Goal: Information Seeking & Learning: Learn about a topic

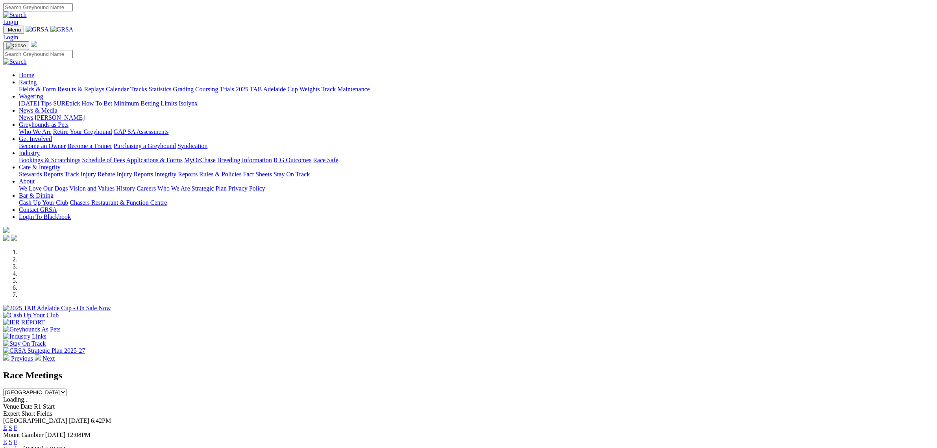
click at [37, 79] on link "Racing" at bounding box center [28, 82] width 18 height 7
click at [148, 86] on div "Fields & Form Results & Replays Calendar Tracks Statistics Grading Coursing Tri…" at bounding box center [476, 89] width 915 height 7
click at [180, 249] on div "Previous Next" at bounding box center [468, 305] width 930 height 113
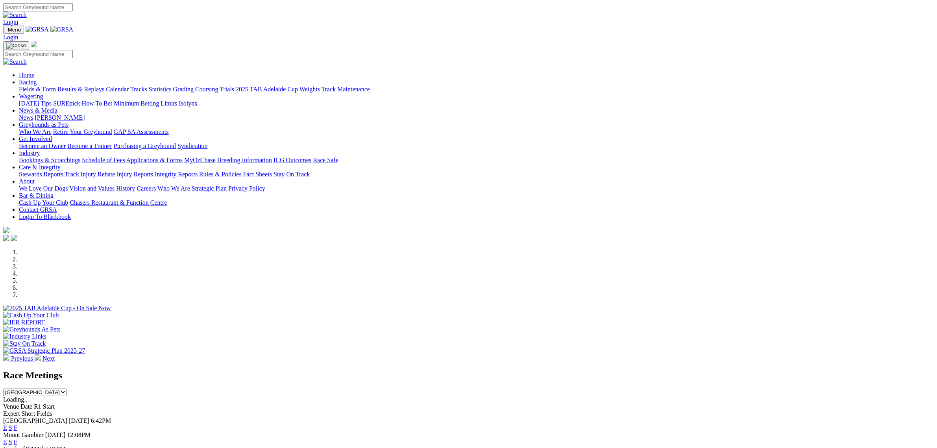
click at [37, 79] on link "Racing" at bounding box center [28, 82] width 18 height 7
click at [56, 86] on link "Fields & Form" at bounding box center [37, 89] width 37 height 7
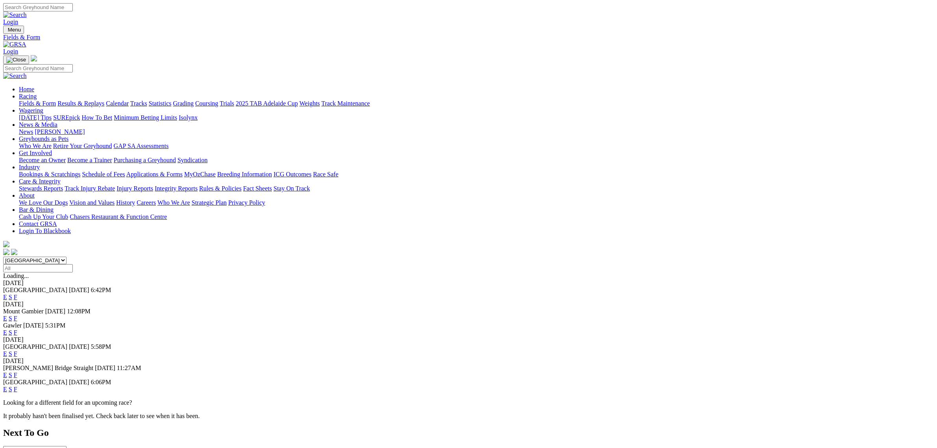
click at [66, 256] on select "South Australia New South Wales Northern Territory Queensland Tasmania Victoria…" at bounding box center [34, 259] width 63 height 7
select select "QLD"
click at [66, 256] on select "South Australia New South Wales Northern Territory Queensland Tasmania Victoria…" at bounding box center [34, 259] width 63 height 7
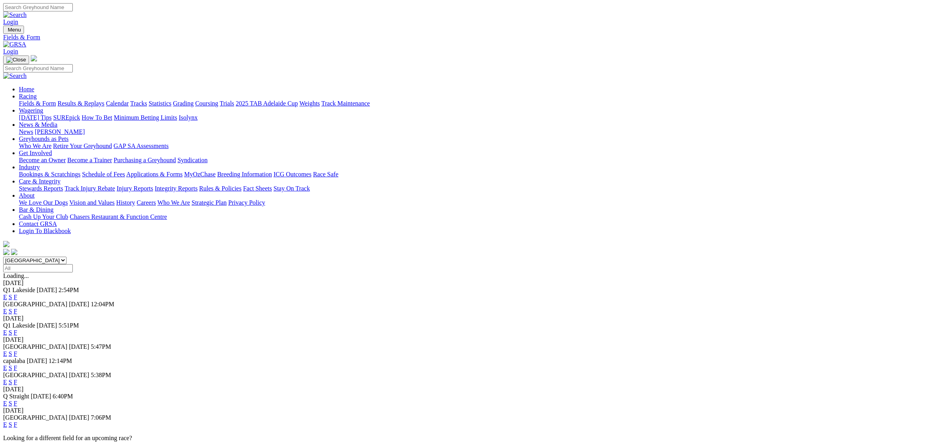
click at [7, 293] on link "E" at bounding box center [5, 296] width 4 height 7
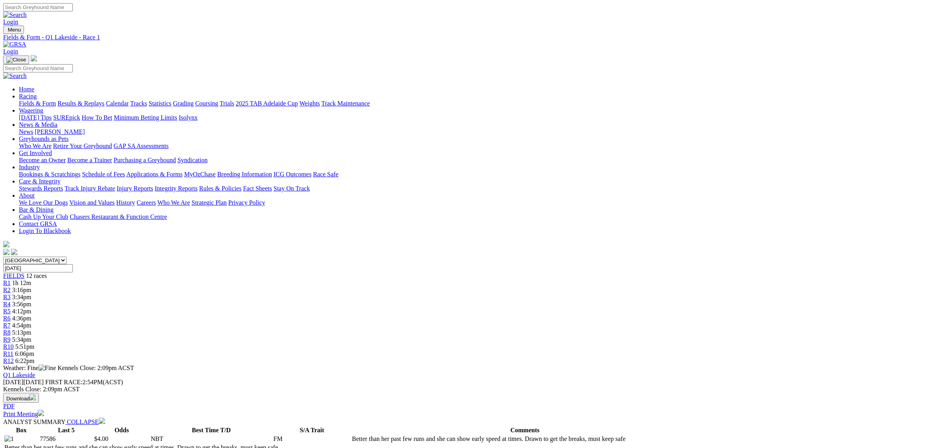
click at [447, 308] on div "R5 4:12pm" at bounding box center [468, 311] width 930 height 7
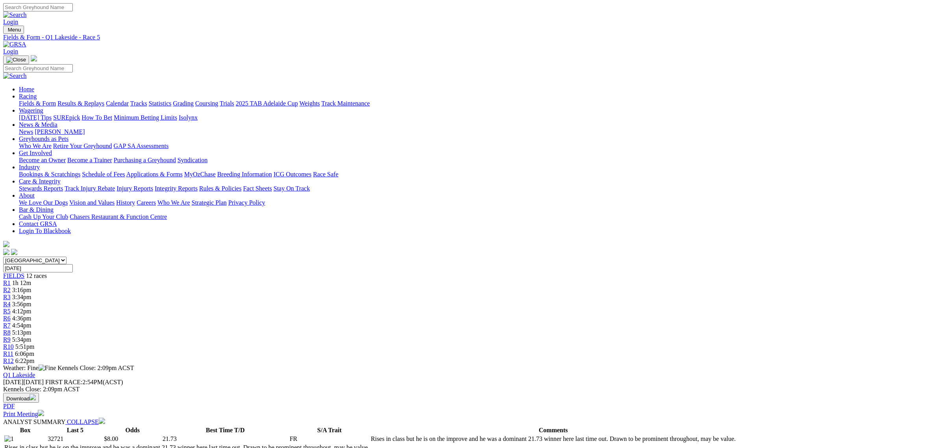
click at [11, 293] on link "R3" at bounding box center [6, 296] width 7 height 7
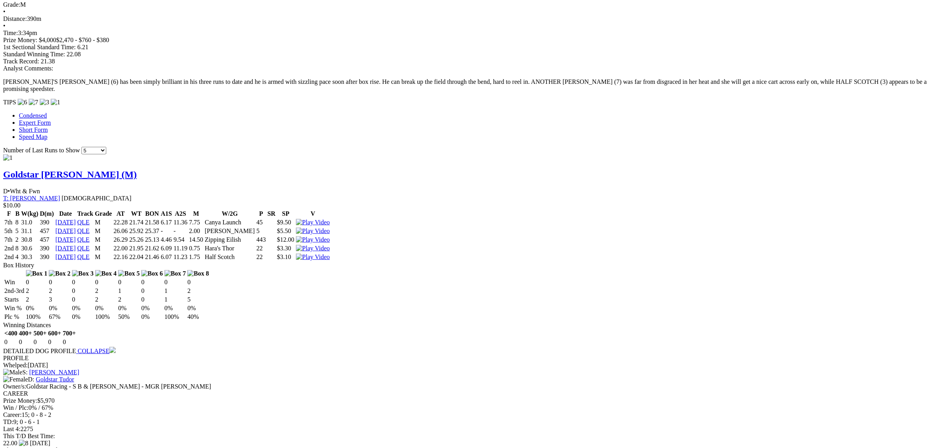
scroll to position [787, 0]
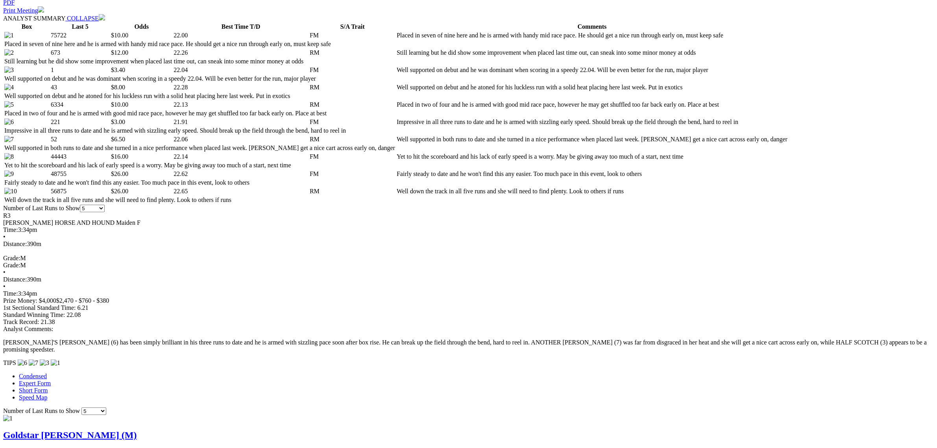
scroll to position [0, 0]
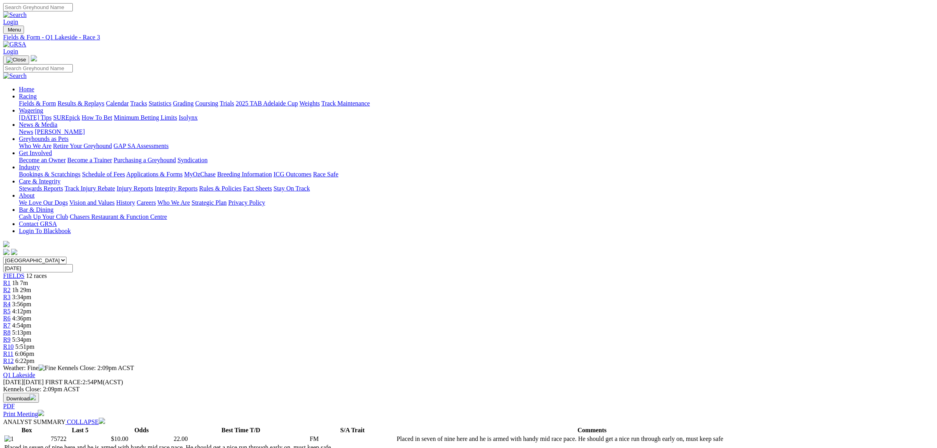
drag, startPoint x: 282, startPoint y: 122, endPoint x: 254, endPoint y: 136, distance: 30.8
click at [282, 279] on div "R1 1h 7m" at bounding box center [468, 282] width 930 height 7
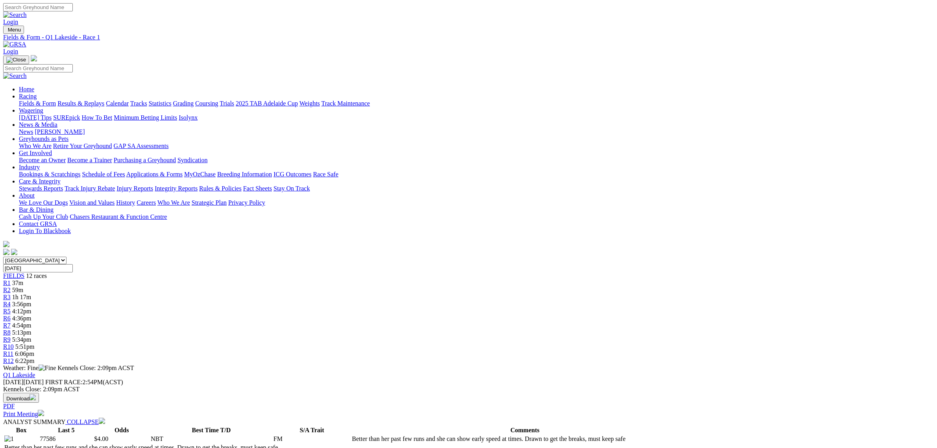
drag, startPoint x: 350, startPoint y: 125, endPoint x: 337, endPoint y: 135, distance: 16.6
click at [31, 293] on span "1h 17m" at bounding box center [21, 296] width 19 height 7
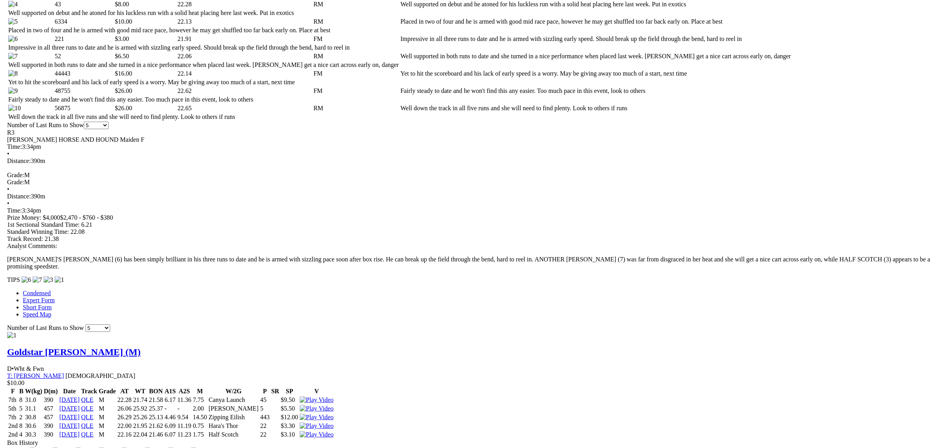
scroll to position [758, 0]
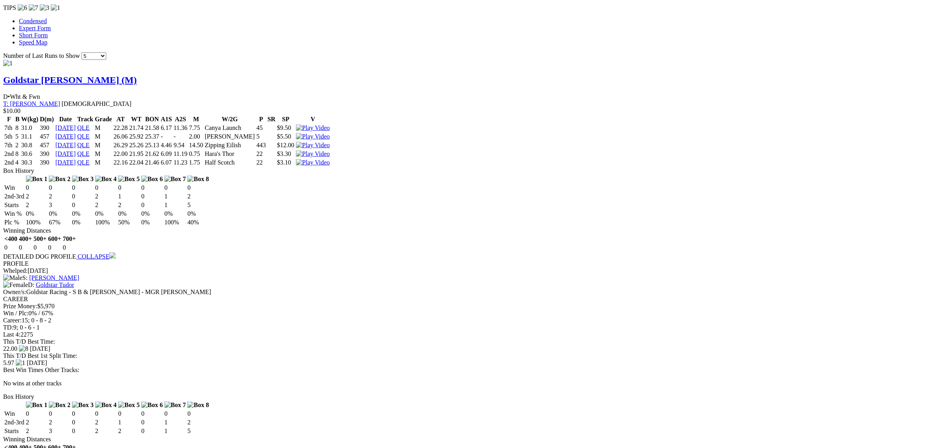
drag, startPoint x: 146, startPoint y: 192, endPoint x: 140, endPoint y: 232, distance: 40.5
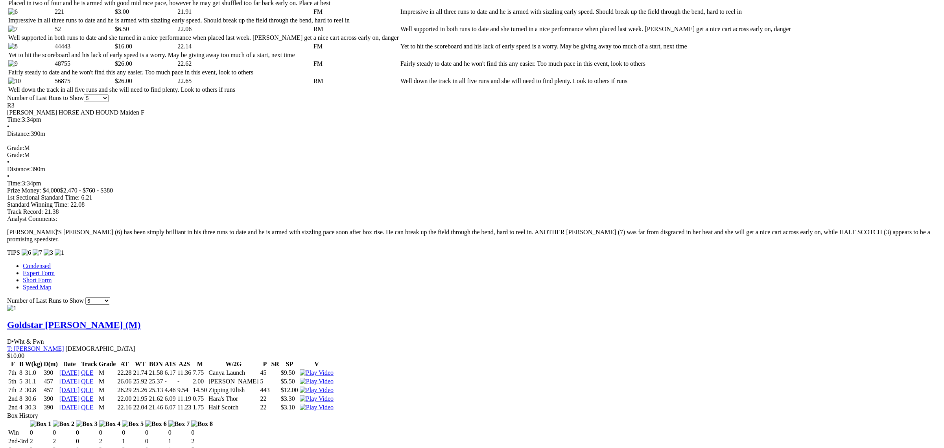
scroll to position [512, 0]
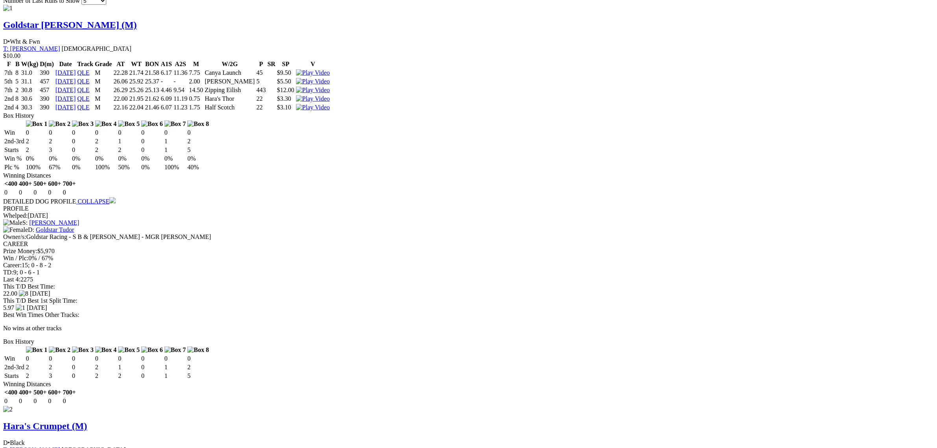
scroll to position [856, 0]
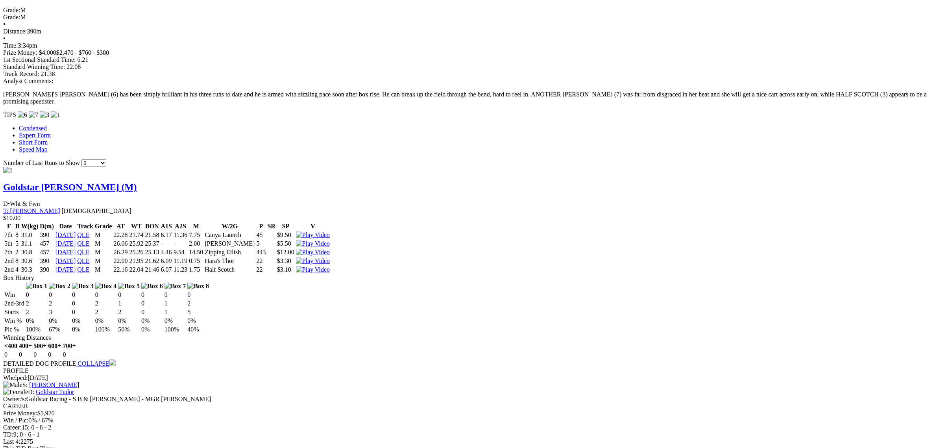
scroll to position [561, 0]
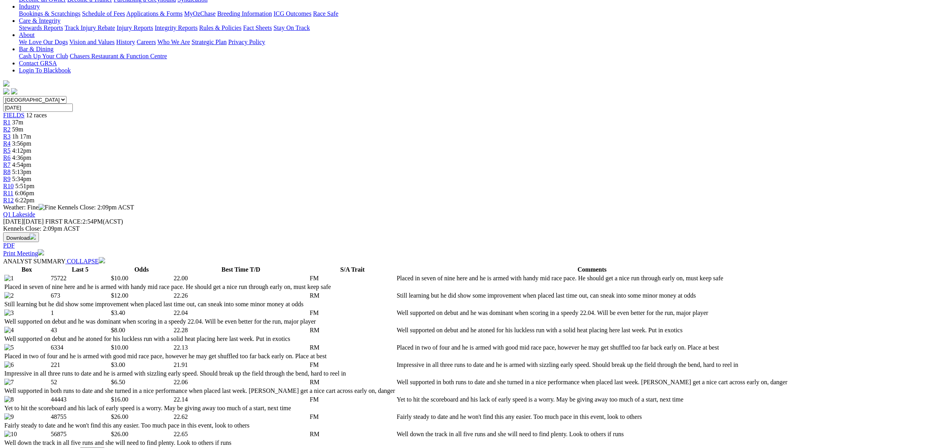
scroll to position [65, 0]
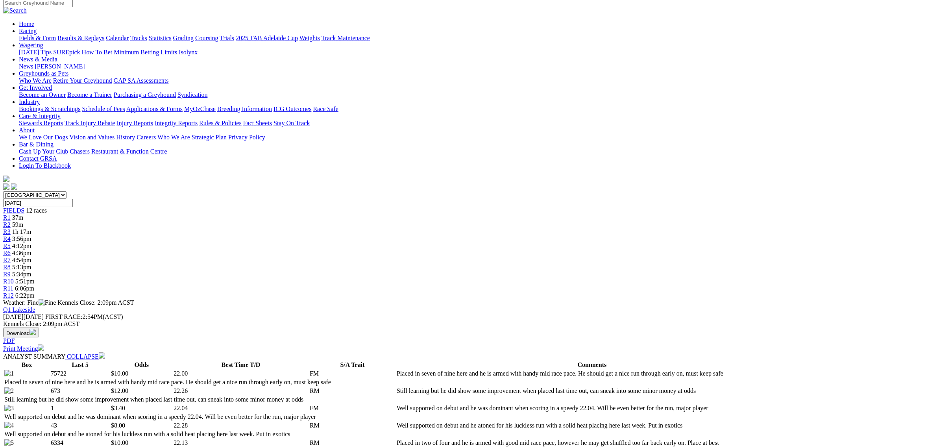
click at [288, 214] on div "R1 37m" at bounding box center [468, 217] width 930 height 7
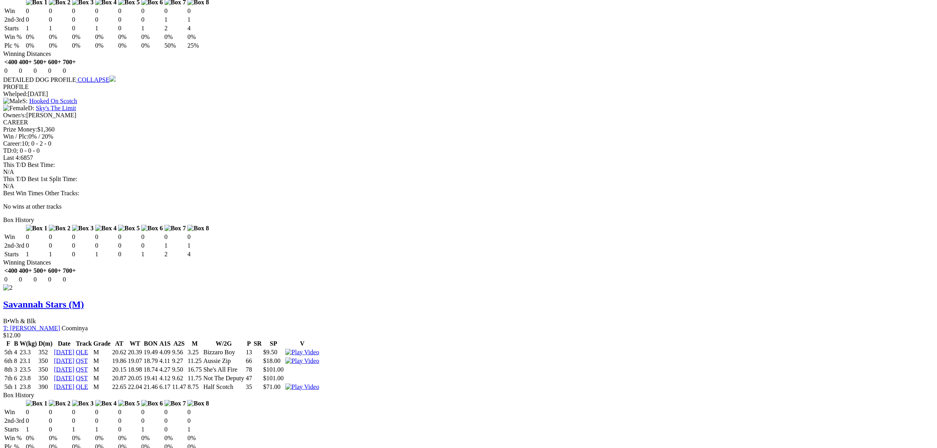
scroll to position [983, 0]
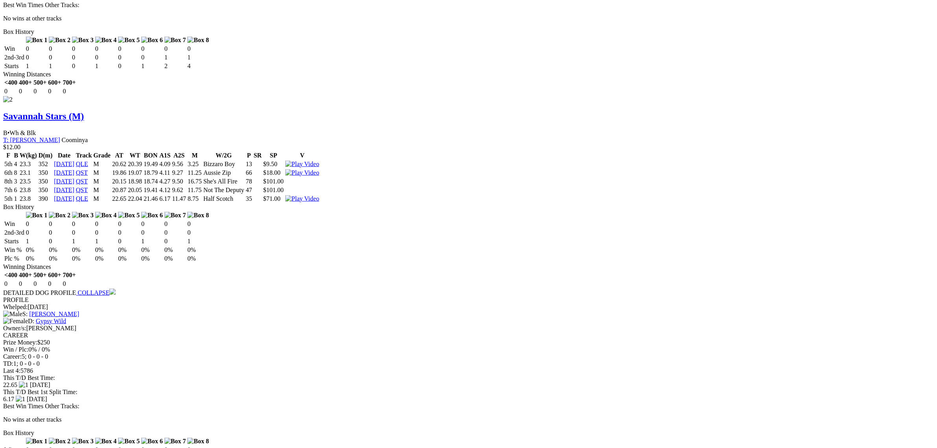
scroll to position [1082, 0]
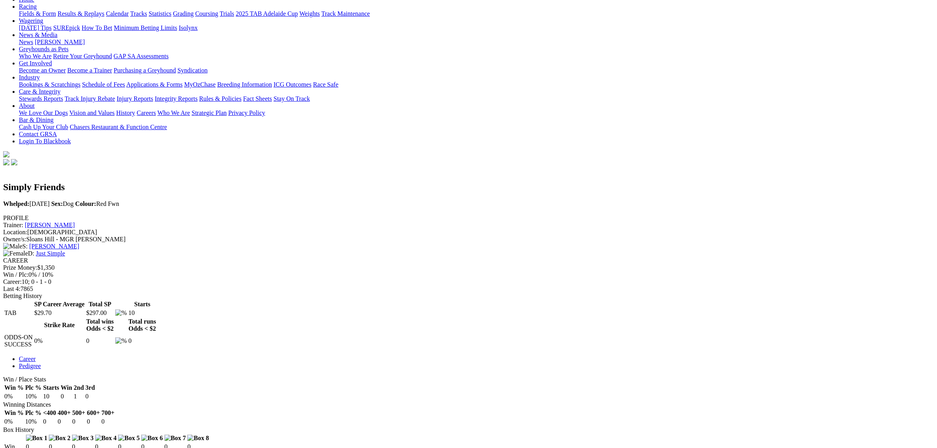
scroll to position [87, 0]
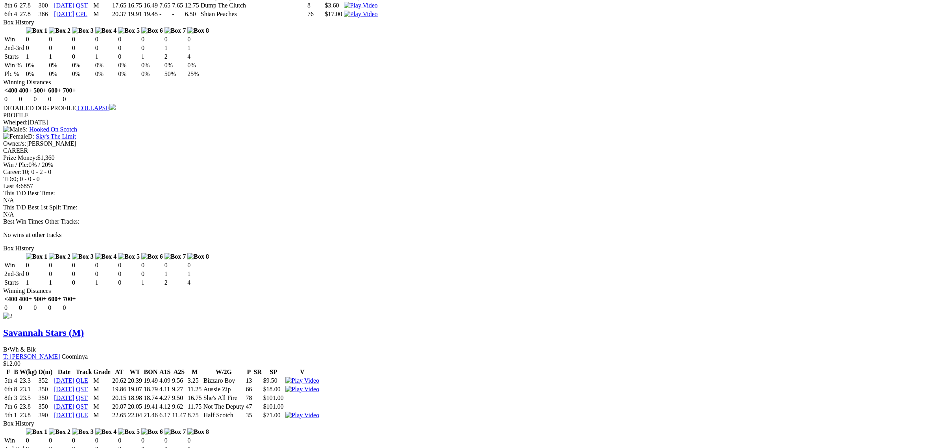
scroll to position [1033, 0]
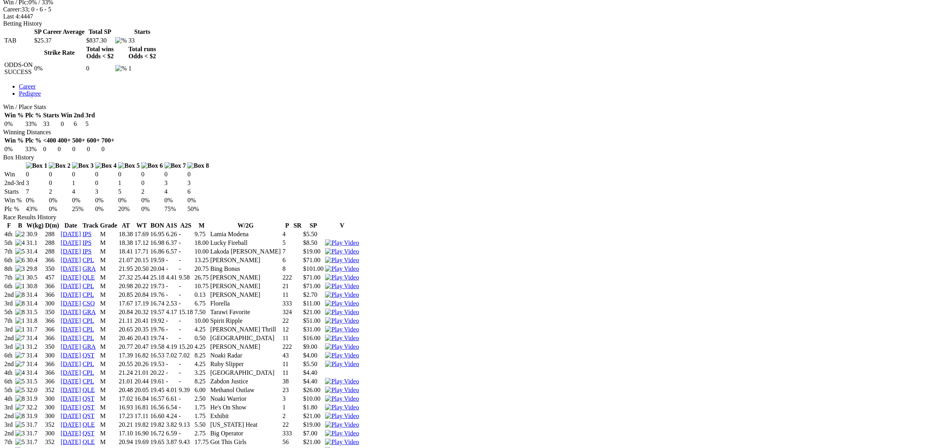
scroll to position [344, 0]
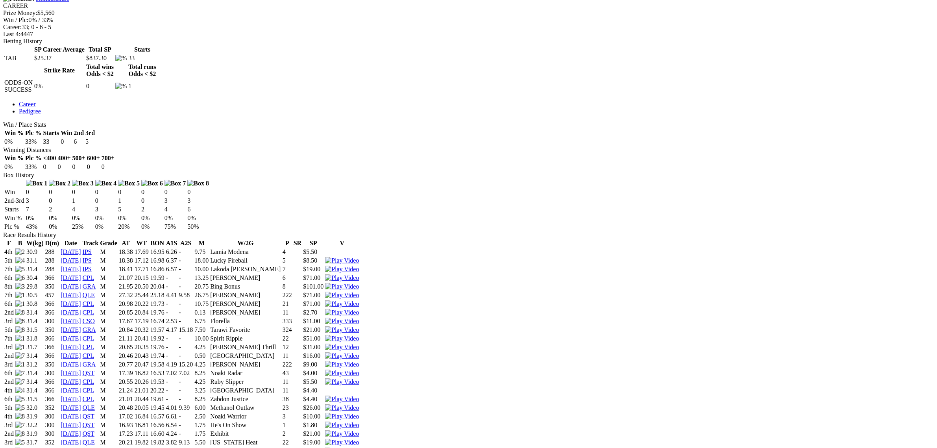
click at [359, 439] on img at bounding box center [342, 442] width 34 height 7
click at [359, 404] on img at bounding box center [342, 407] width 34 height 7
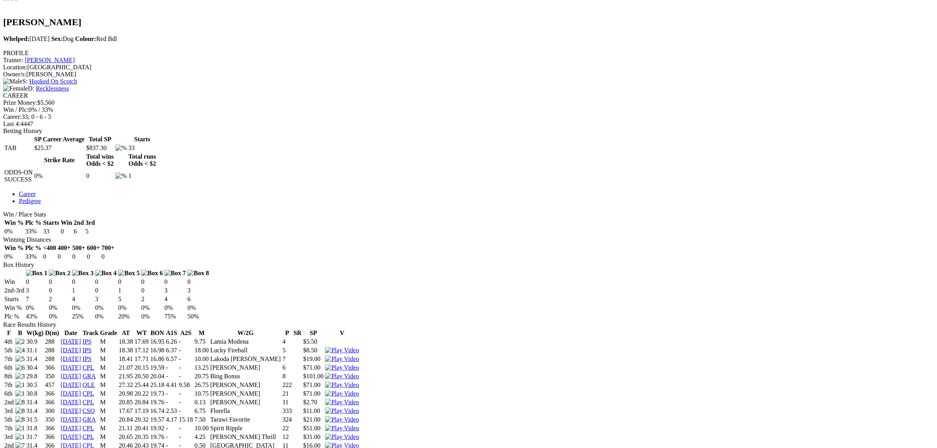
scroll to position [246, 0]
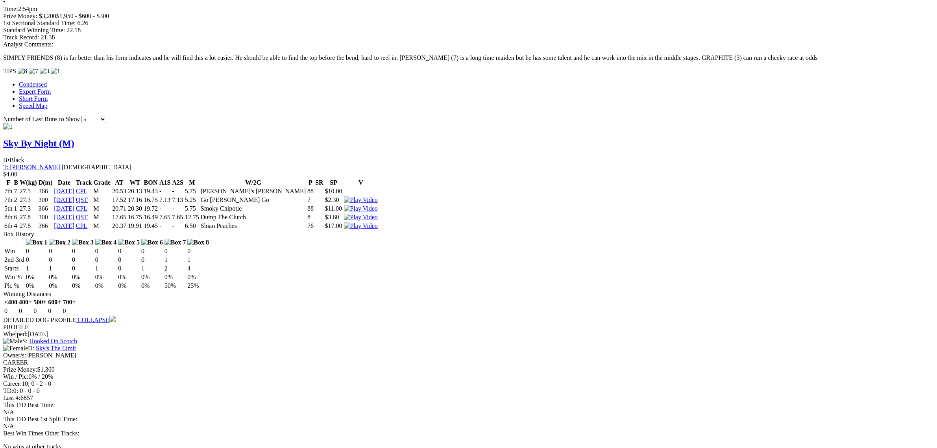
scroll to position [738, 0]
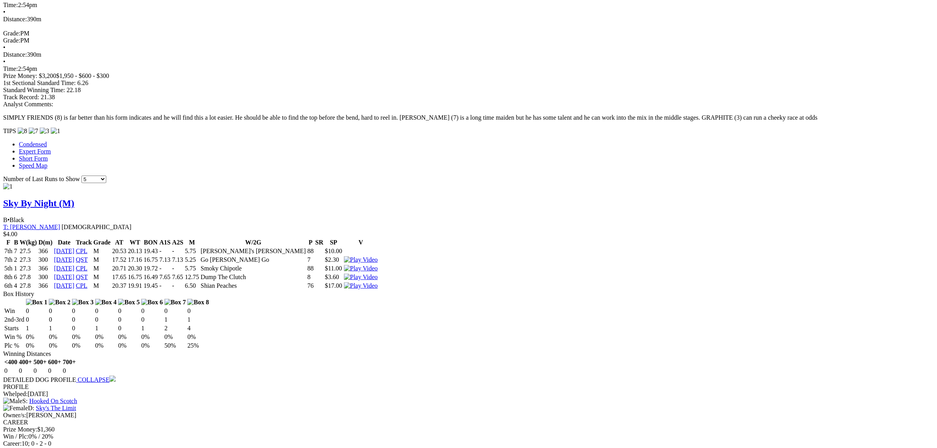
scroll to position [590, 0]
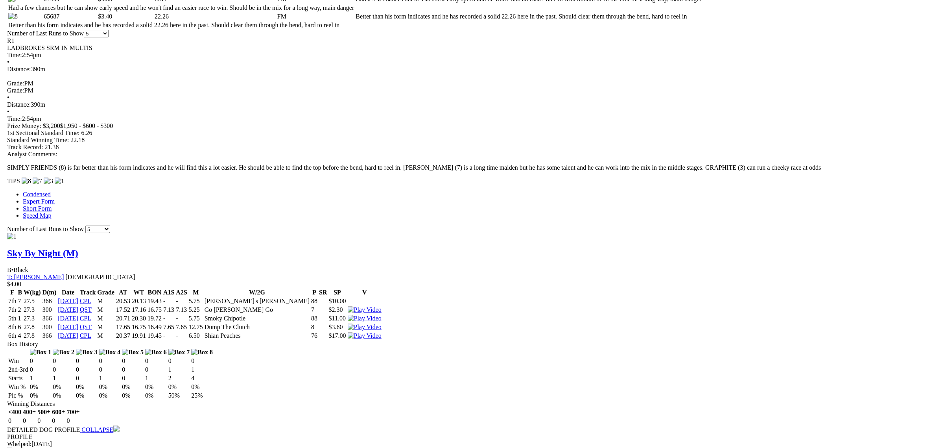
scroll to position [541, 0]
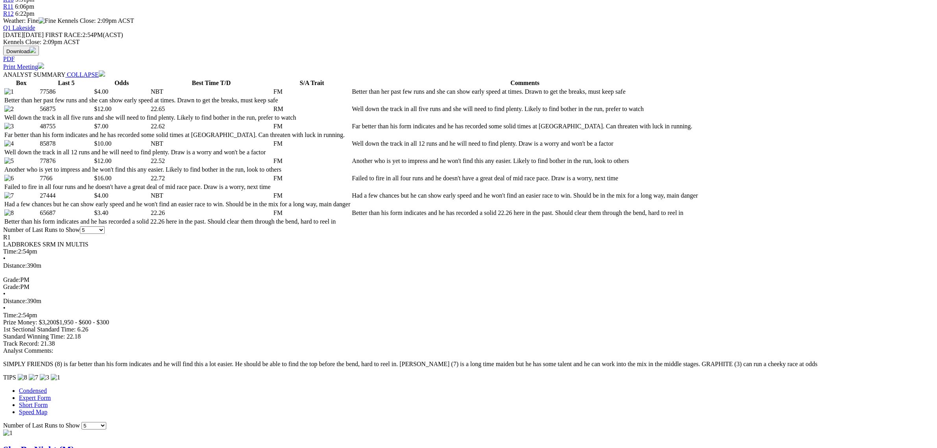
scroll to position [344, 0]
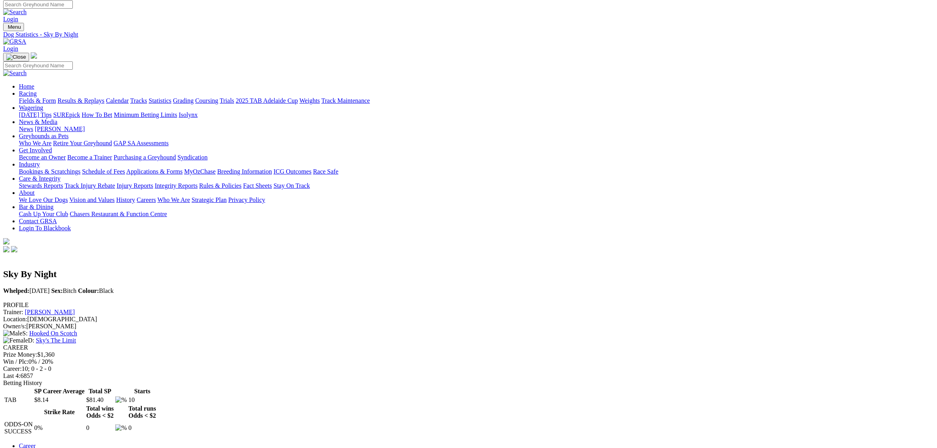
scroll to position [52, 0]
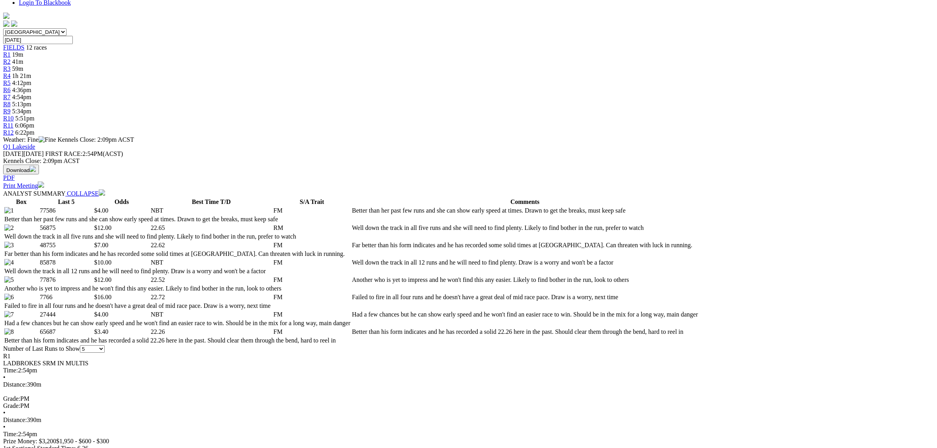
scroll to position [246, 0]
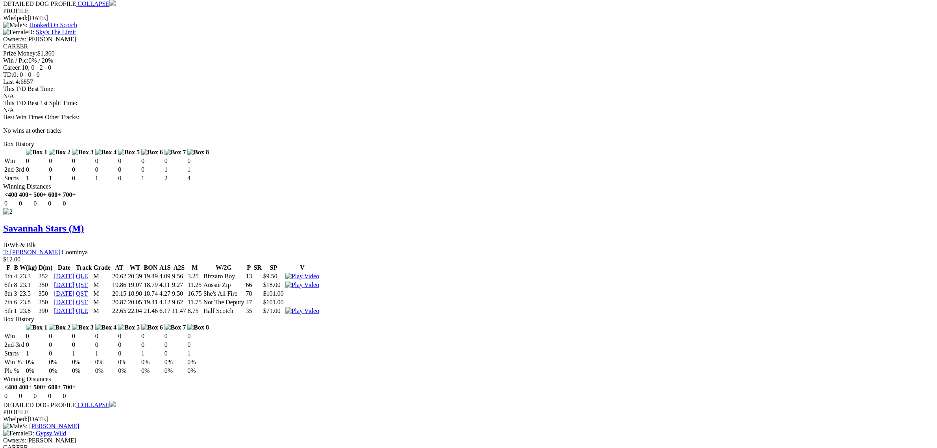
scroll to position [983, 0]
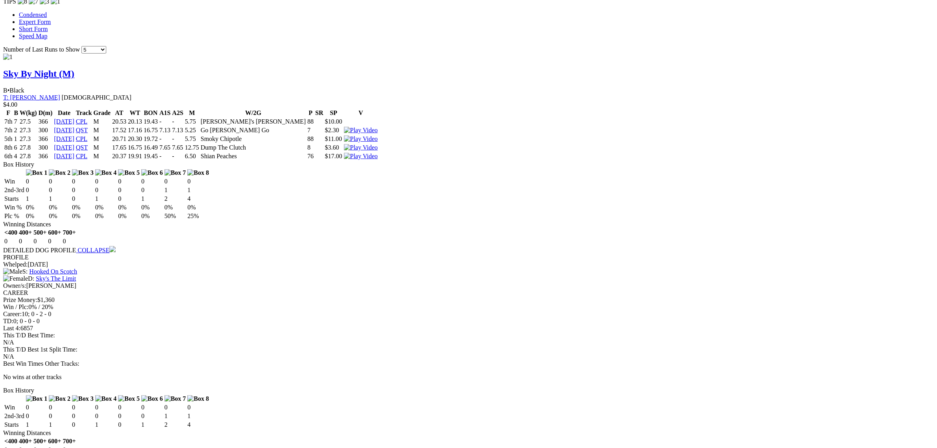
scroll to position [0, 0]
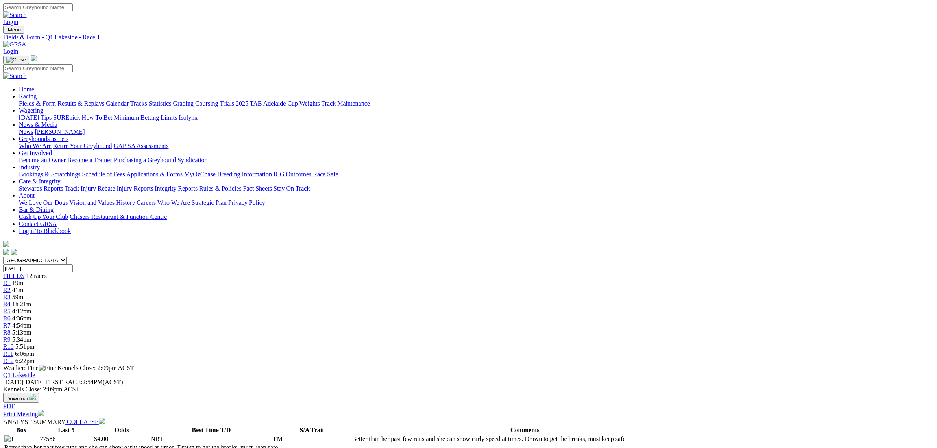
click at [56, 100] on link "Fields & Form" at bounding box center [37, 103] width 37 height 7
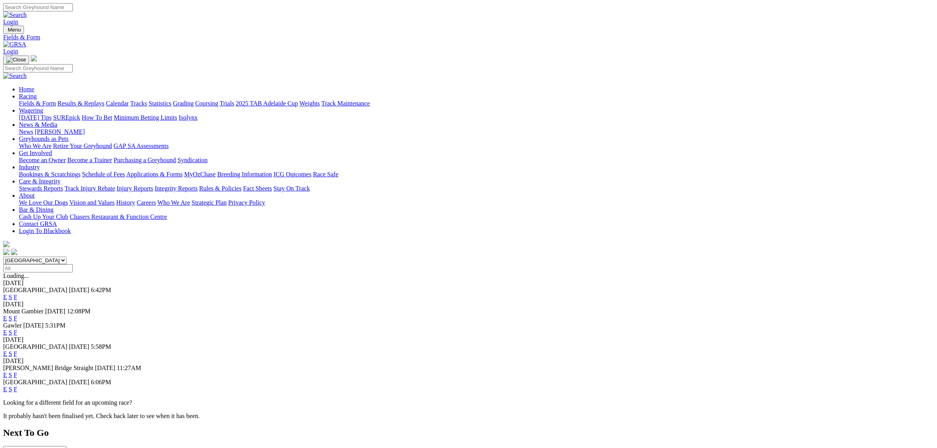
click at [66, 256] on select "South Australia New South Wales Northern Territory Queensland Tasmania Victoria…" at bounding box center [34, 259] width 63 height 7
select select "QLD"
click at [66, 256] on select "South Australia New South Wales Northern Territory Queensland Tasmania Victoria…" at bounding box center [34, 259] width 63 height 7
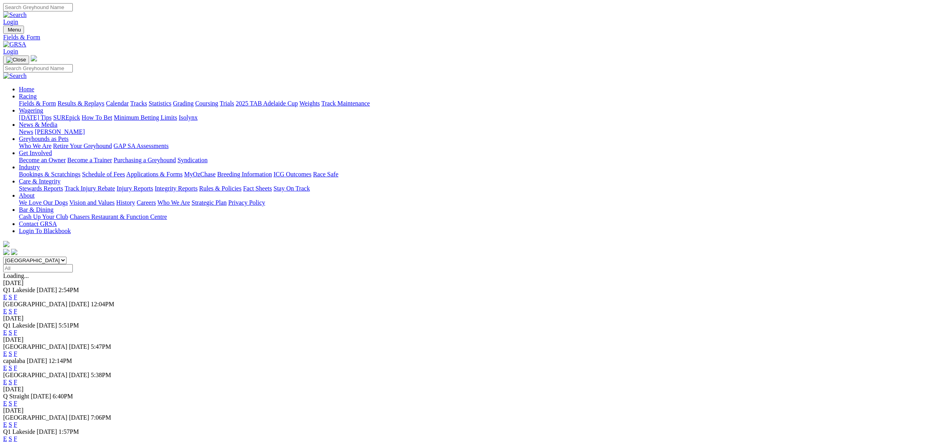
click at [7, 308] on link "E" at bounding box center [5, 311] width 4 height 7
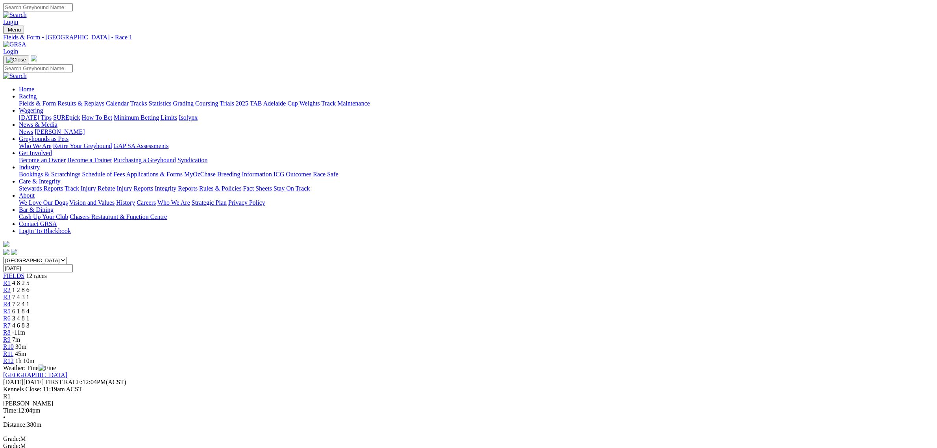
click at [11, 336] on span "R9" at bounding box center [6, 339] width 7 height 7
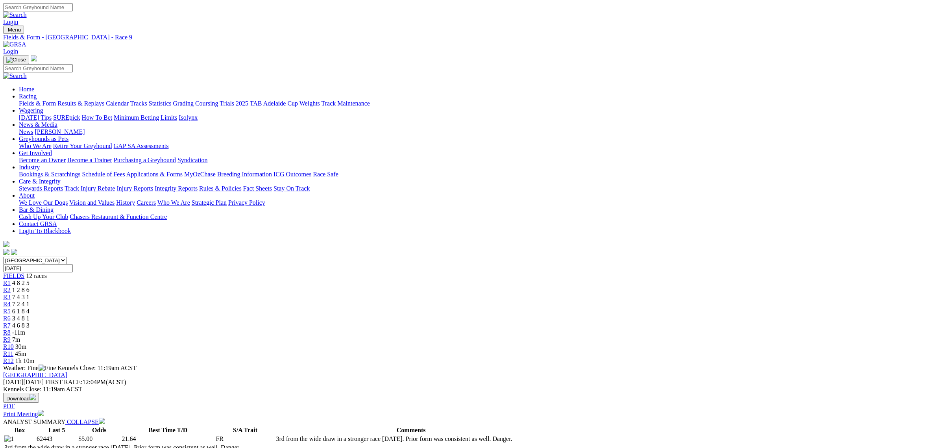
click at [283, 279] on div "R1 4 8 2 5" at bounding box center [468, 282] width 930 height 7
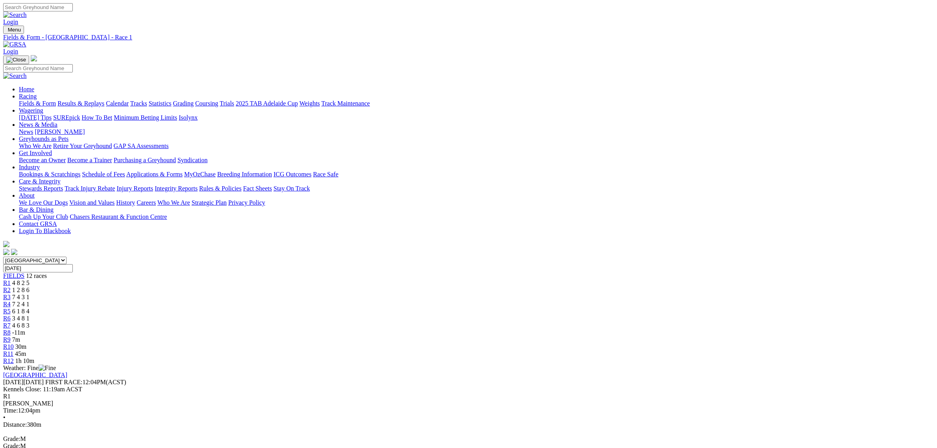
click at [11, 329] on span "R8" at bounding box center [6, 332] width 7 height 7
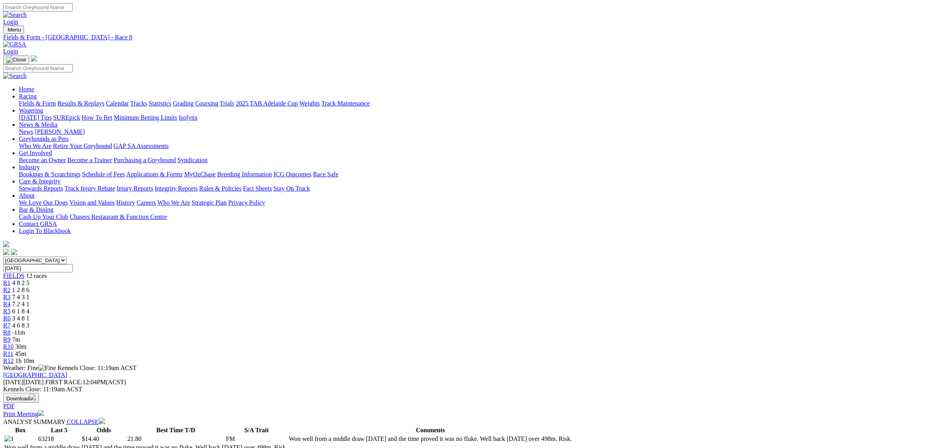
click at [20, 336] on span "7m" at bounding box center [16, 339] width 8 height 7
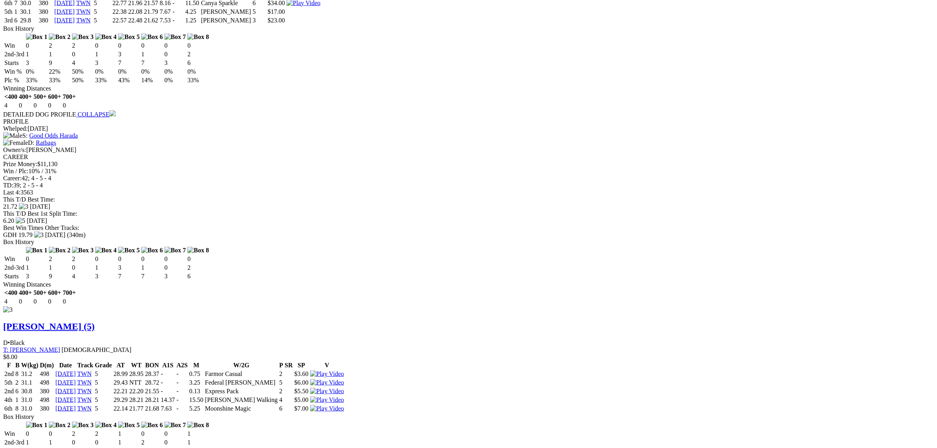
scroll to position [1154, 0]
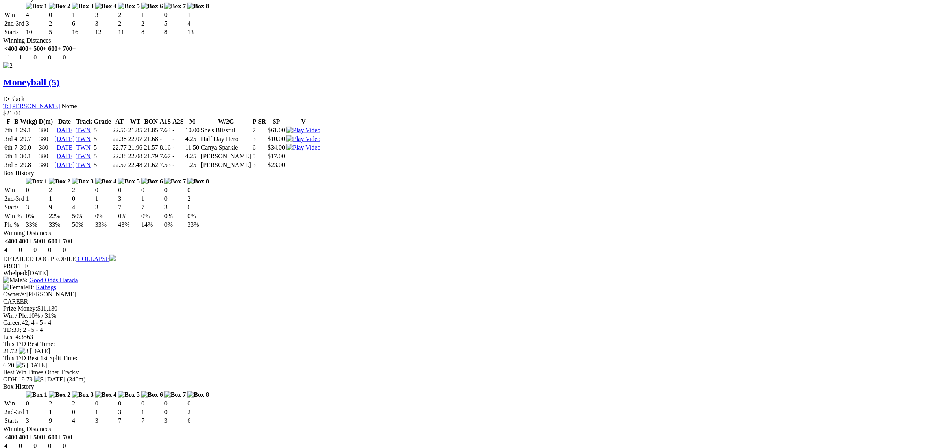
scroll to position [0, 0]
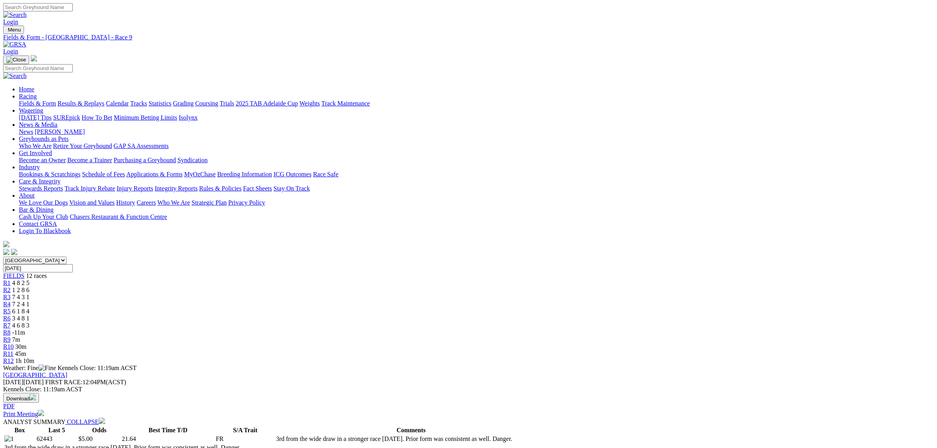
click at [56, 100] on link "Fields & Form" at bounding box center [37, 103] width 37 height 7
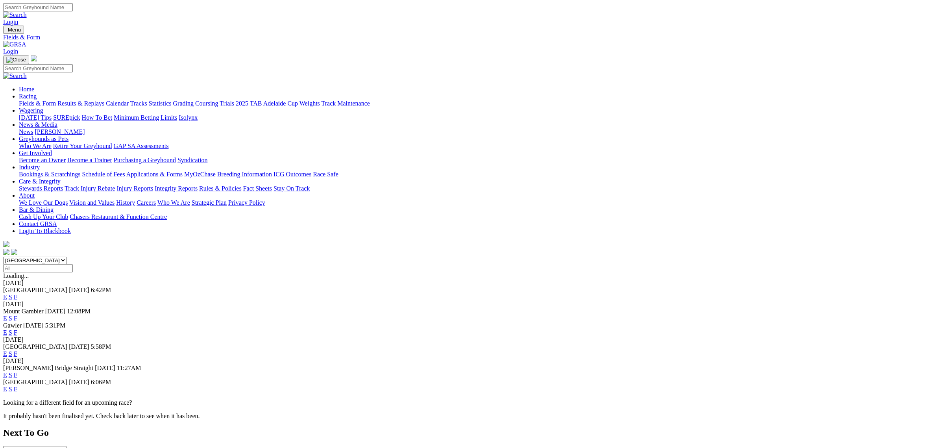
select select "QLD"
click at [66, 256] on select "[GEOGRAPHIC_DATA] [GEOGRAPHIC_DATA] [GEOGRAPHIC_DATA] [GEOGRAPHIC_DATA] [GEOGRA…" at bounding box center [34, 259] width 63 height 7
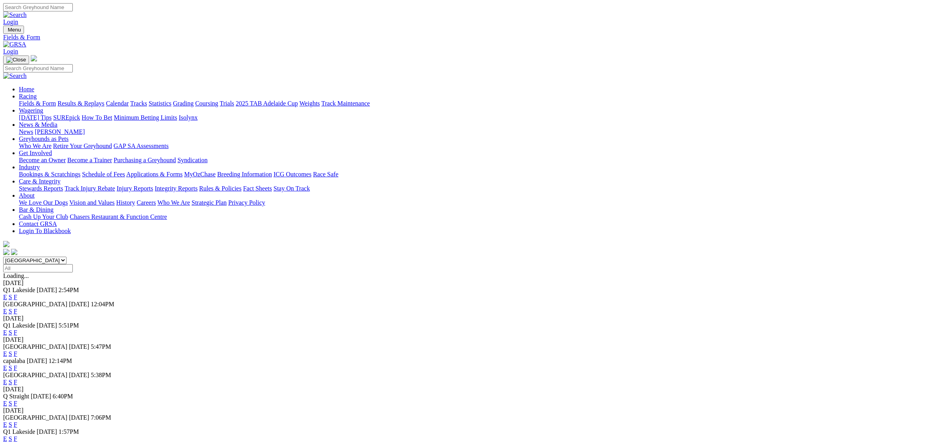
click at [7, 293] on link "E" at bounding box center [5, 296] width 4 height 7
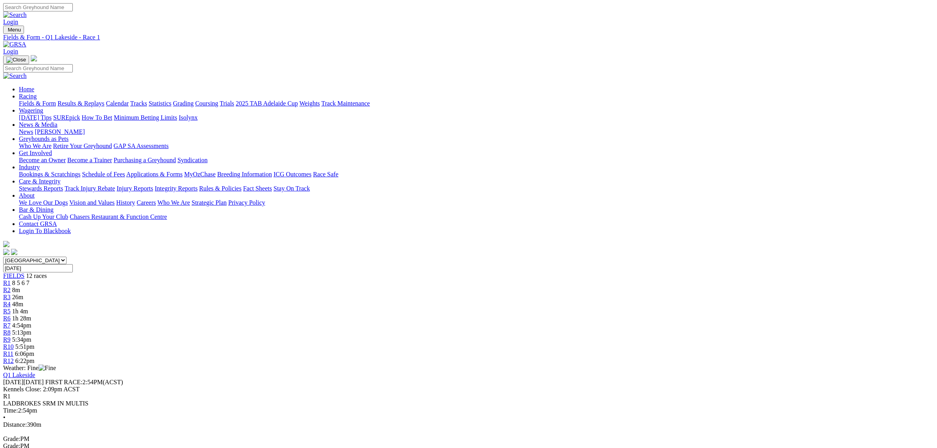
click at [11, 286] on link "R2" at bounding box center [6, 289] width 7 height 7
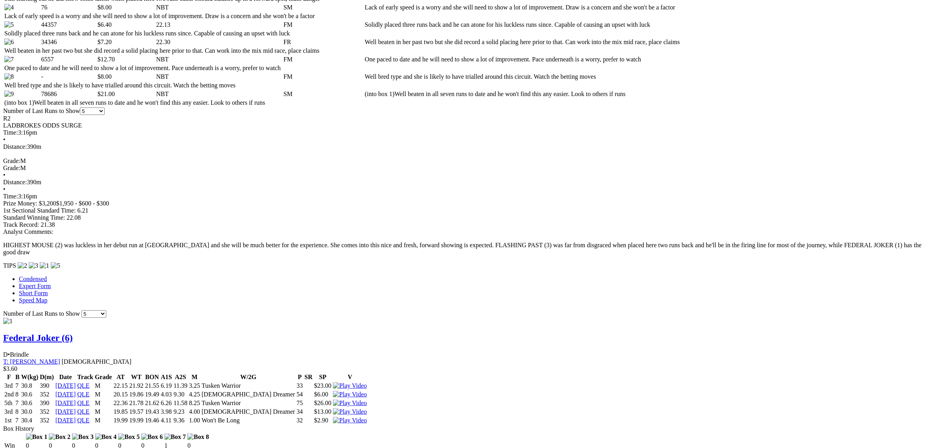
scroll to position [639, 0]
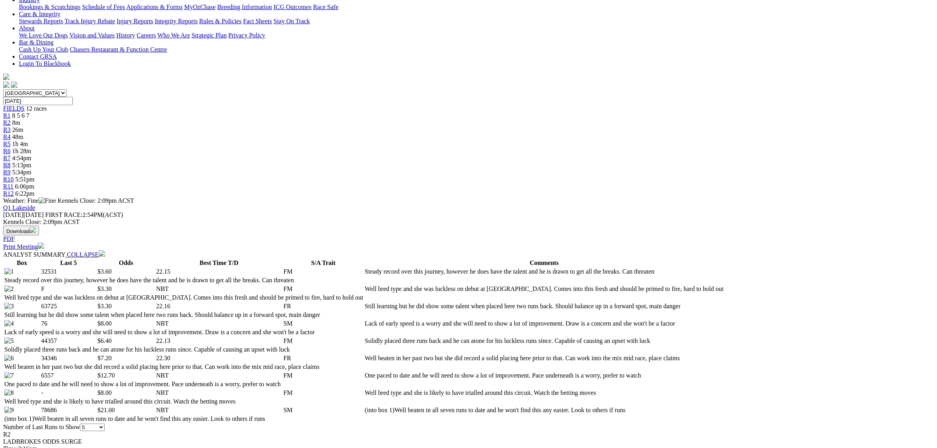
scroll to position [0, 0]
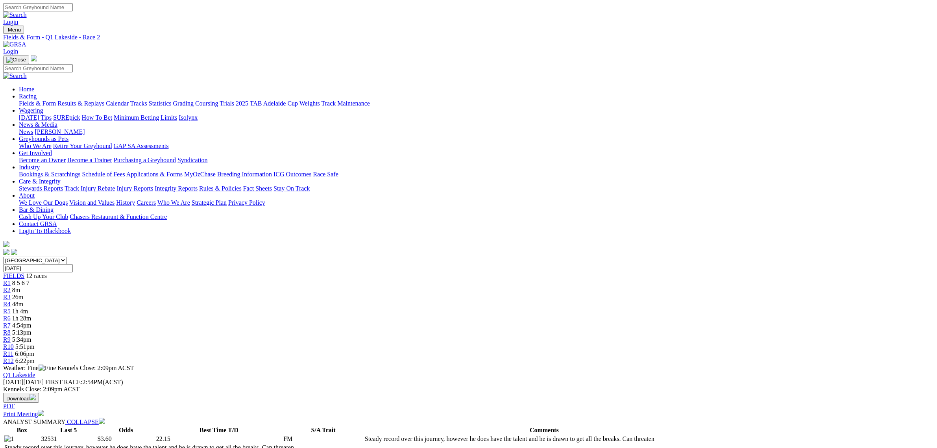
click at [11, 293] on span "R3" at bounding box center [6, 296] width 7 height 7
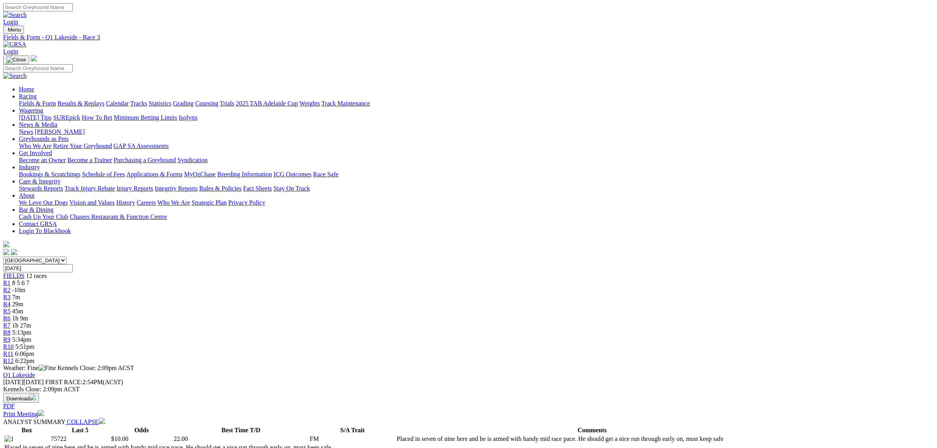
scroll to position [344, 0]
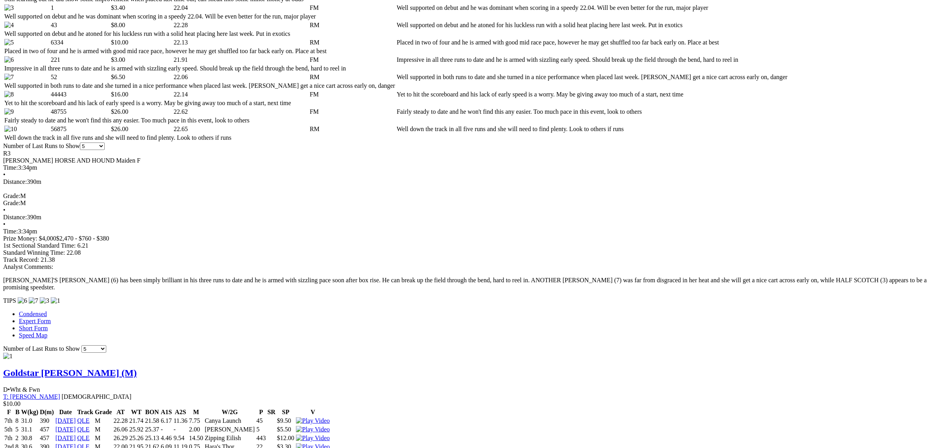
scroll to position [541, 0]
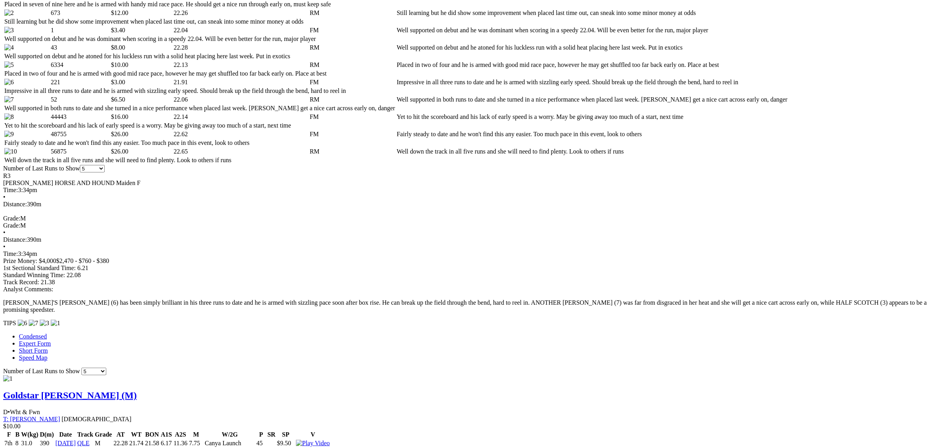
scroll to position [443, 0]
click at [559, 430] on div "F B W(kg) D(m) Date Track Grade AT WT BON A1S A2S M W/2G P SR SP V 7th 8 31.0 3…" at bounding box center [468, 456] width 930 height 53
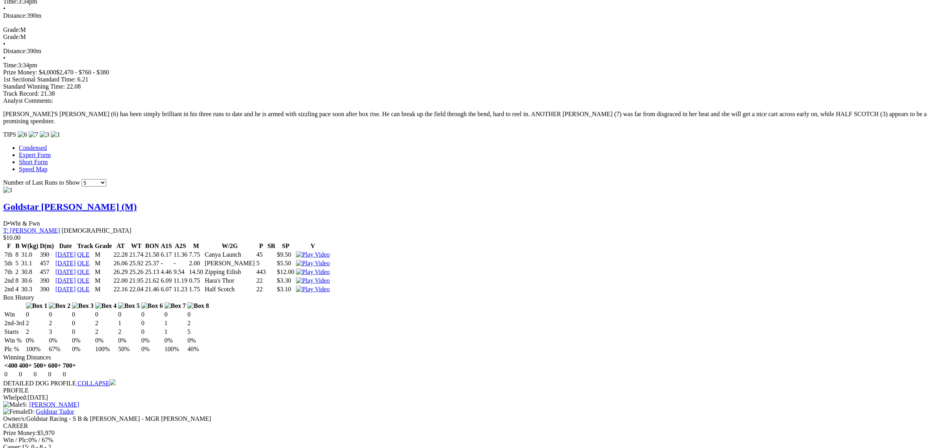
scroll to position [688, 0]
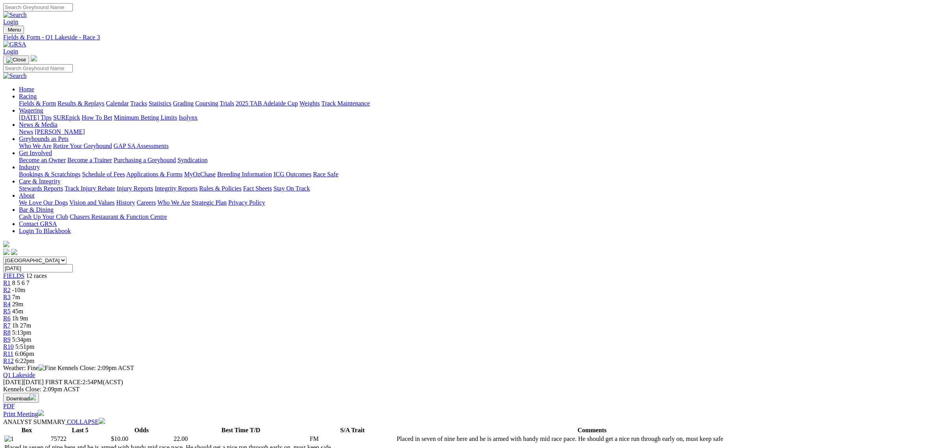
click at [11, 301] on link "R4" at bounding box center [6, 304] width 7 height 7
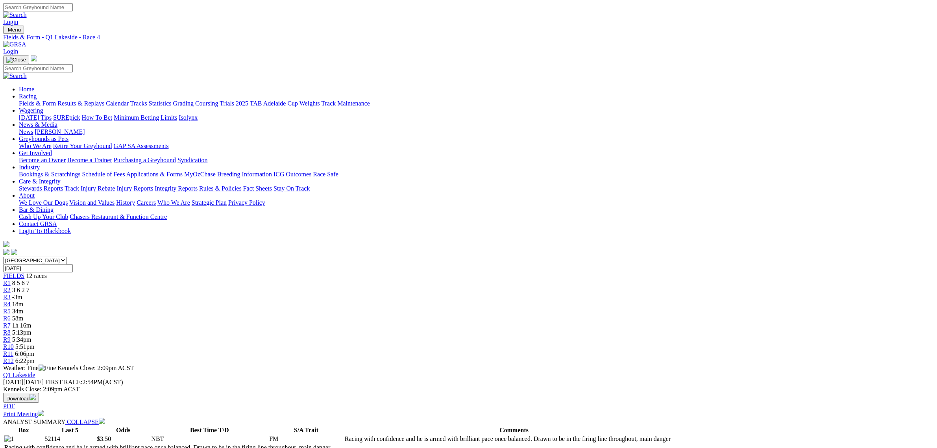
drag, startPoint x: 349, startPoint y: 128, endPoint x: 356, endPoint y: 127, distance: 7.3
click at [22, 293] on span "-3m" at bounding box center [17, 296] width 10 height 7
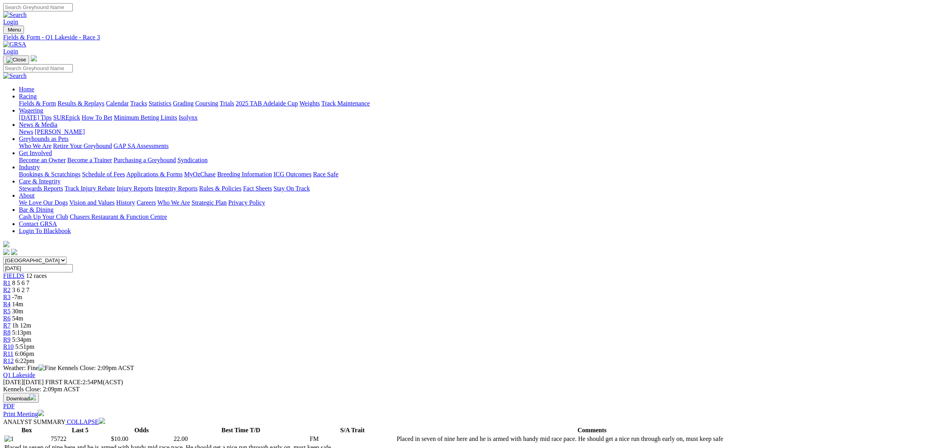
click at [30, 286] on span "3 6 2 7" at bounding box center [20, 289] width 17 height 7
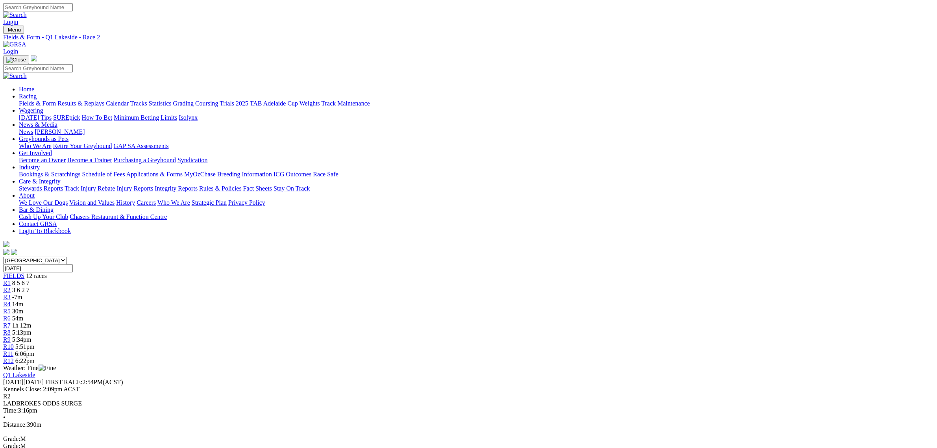
drag, startPoint x: 397, startPoint y: 124, endPoint x: 286, endPoint y: 169, distance: 119.7
click at [23, 301] on span "14m" at bounding box center [17, 304] width 11 height 7
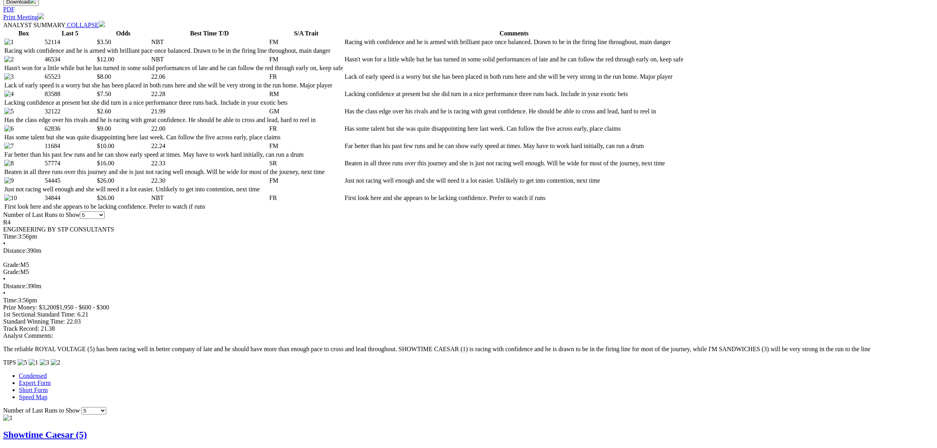
scroll to position [400, 0]
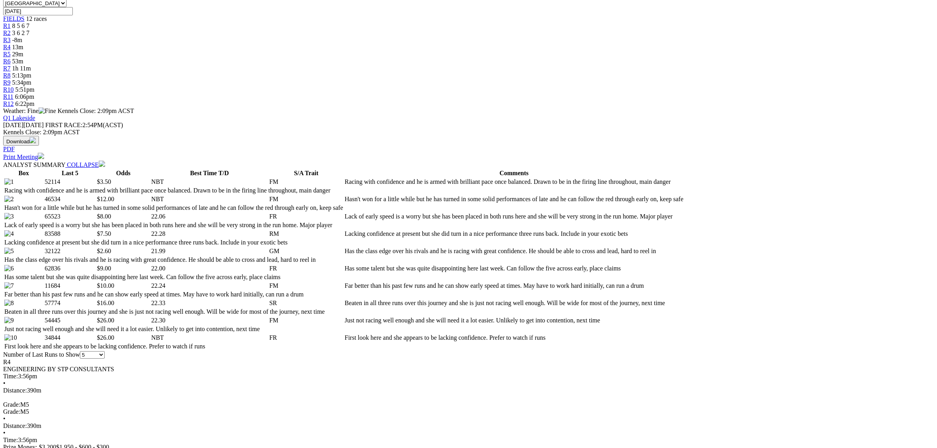
scroll to position [56, 0]
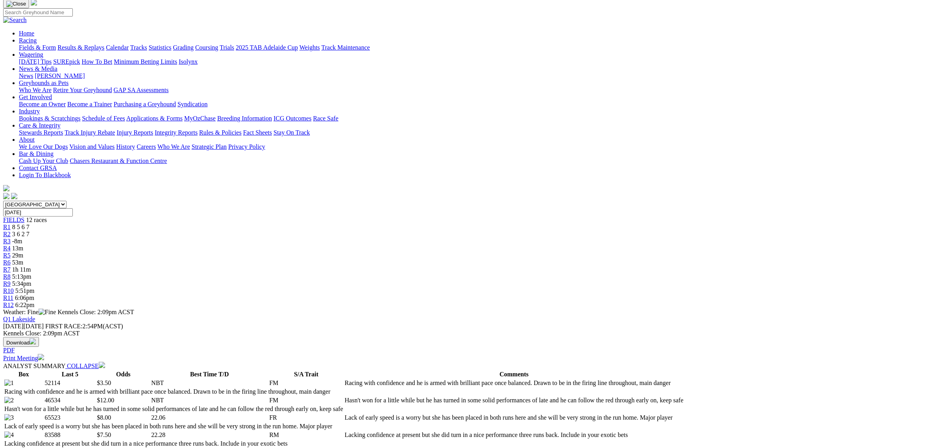
drag, startPoint x: 189, startPoint y: 0, endPoint x: 90, endPoint y: 32, distance: 103.5
click at [56, 44] on link "Fields & Form" at bounding box center [37, 47] width 37 height 7
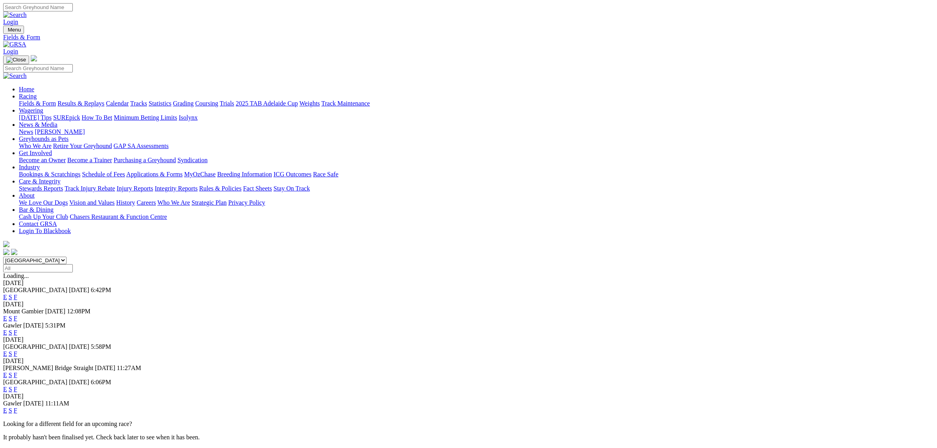
drag, startPoint x: 242, startPoint y: 98, endPoint x: 260, endPoint y: 104, distance: 18.3
click at [66, 256] on select "[GEOGRAPHIC_DATA] [GEOGRAPHIC_DATA] [GEOGRAPHIC_DATA] [GEOGRAPHIC_DATA] [GEOGRA…" at bounding box center [34, 259] width 63 height 7
select select "QLD"
click at [66, 256] on select "[GEOGRAPHIC_DATA] [GEOGRAPHIC_DATA] [GEOGRAPHIC_DATA] [GEOGRAPHIC_DATA] [GEOGRA…" at bounding box center [34, 259] width 63 height 7
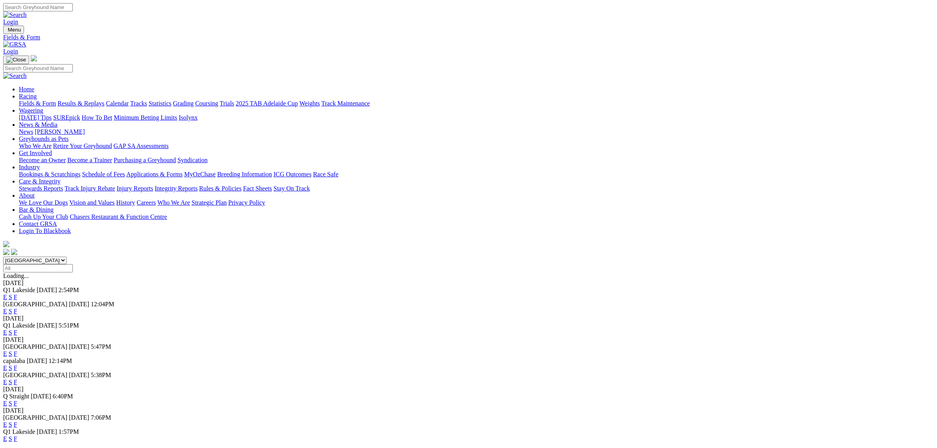
click at [7, 293] on link "E" at bounding box center [5, 296] width 4 height 7
click at [7, 308] on link "E" at bounding box center [5, 311] width 4 height 7
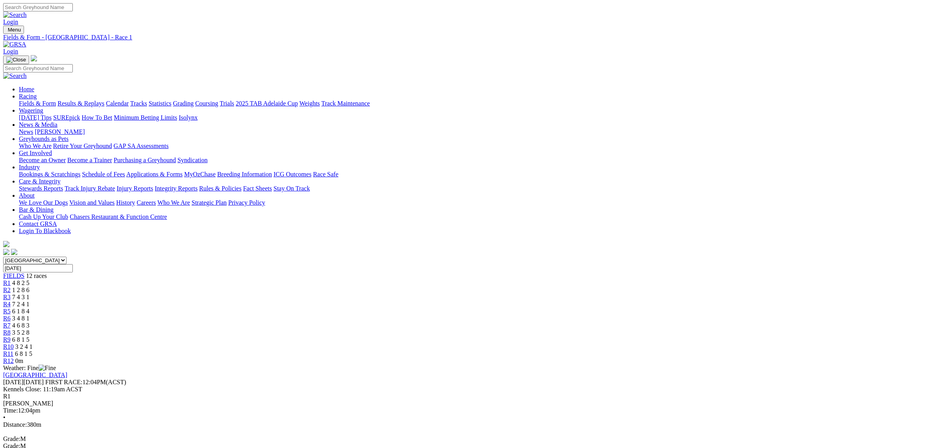
click at [23, 357] on span "0m" at bounding box center [19, 360] width 8 height 7
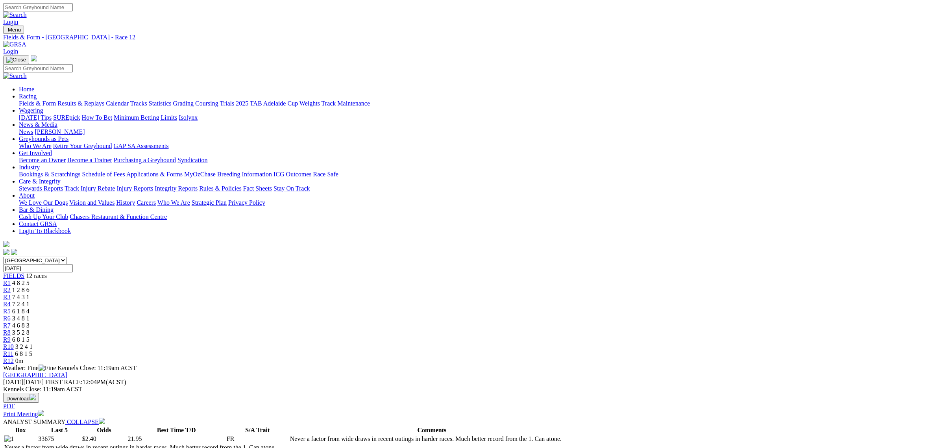
scroll to position [344, 0]
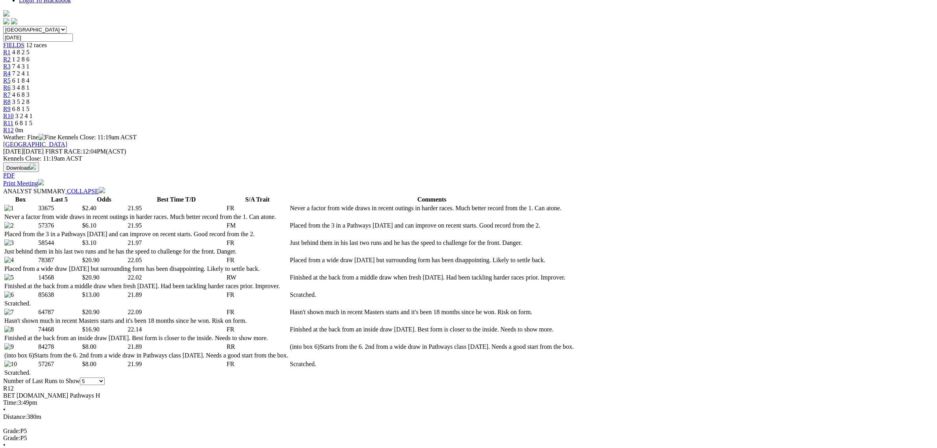
scroll to position [0, 0]
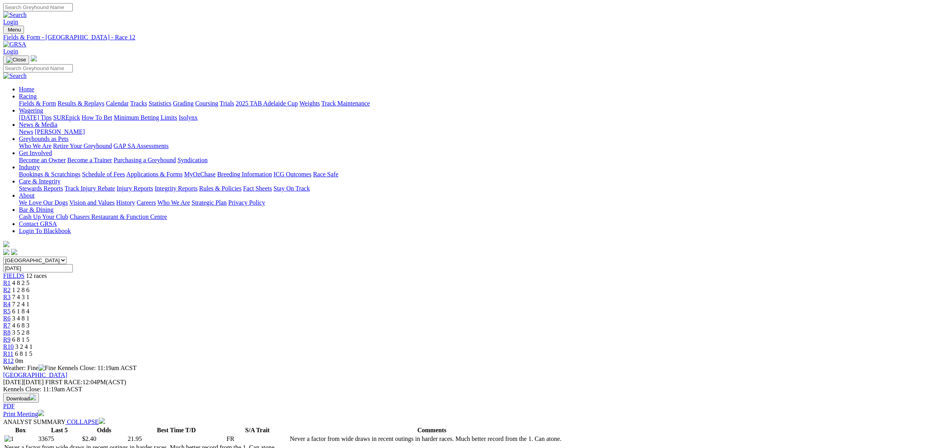
click at [56, 100] on link "Fields & Form" at bounding box center [37, 103] width 37 height 7
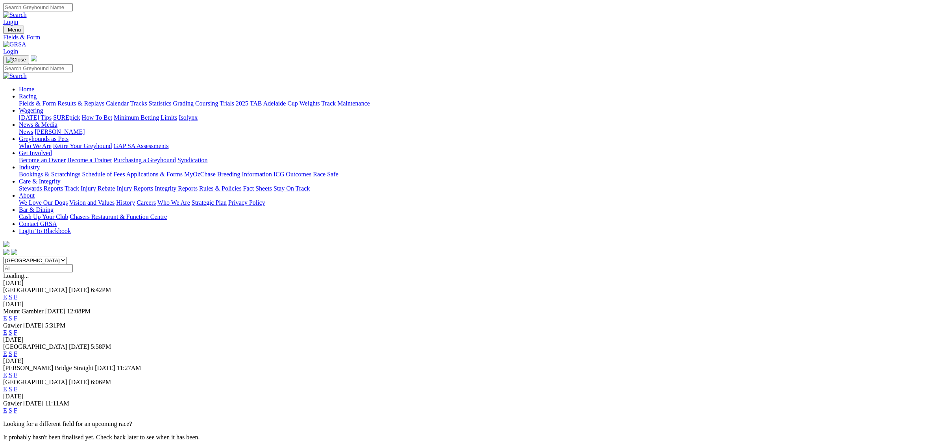
drag, startPoint x: 278, startPoint y: 97, endPoint x: 278, endPoint y: 105, distance: 7.5
click at [66, 256] on select "[GEOGRAPHIC_DATA] [GEOGRAPHIC_DATA] [GEOGRAPHIC_DATA] [GEOGRAPHIC_DATA] [GEOGRA…" at bounding box center [34, 259] width 63 height 7
select select "QLD"
click at [66, 256] on select "[GEOGRAPHIC_DATA] [GEOGRAPHIC_DATA] [GEOGRAPHIC_DATA] [GEOGRAPHIC_DATA] [GEOGRA…" at bounding box center [34, 259] width 63 height 7
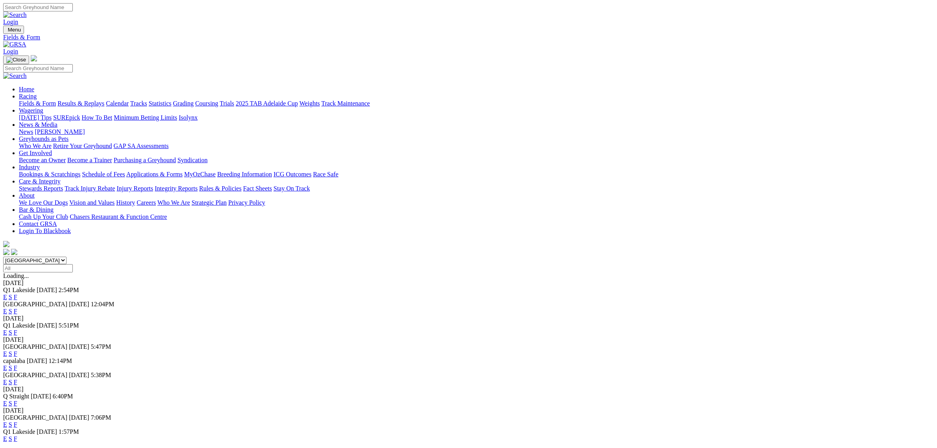
drag, startPoint x: 508, startPoint y: 155, endPoint x: 270, endPoint y: 200, distance: 242.7
click at [7, 293] on link "E" at bounding box center [5, 296] width 4 height 7
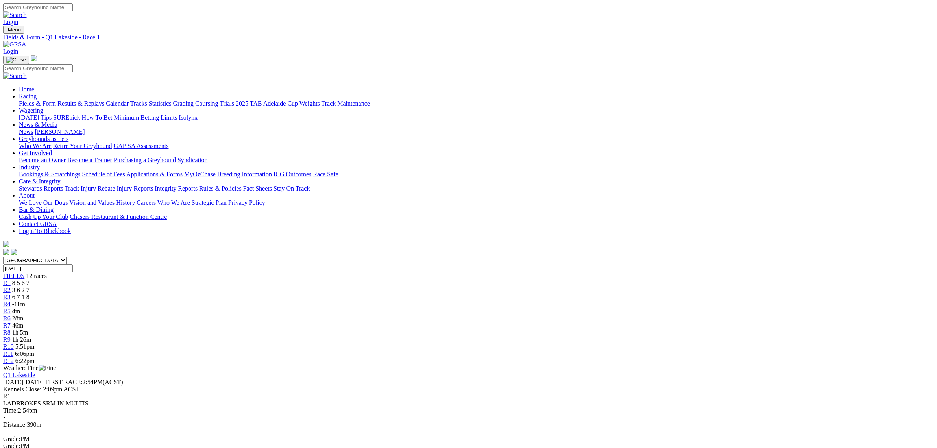
click at [431, 308] on div "R5 4m" at bounding box center [468, 311] width 930 height 7
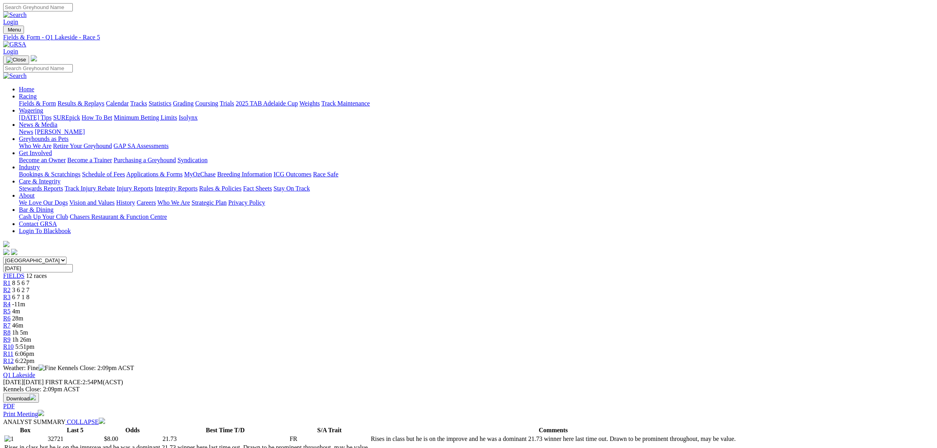
click at [467, 315] on div "R6 28m" at bounding box center [468, 318] width 930 height 7
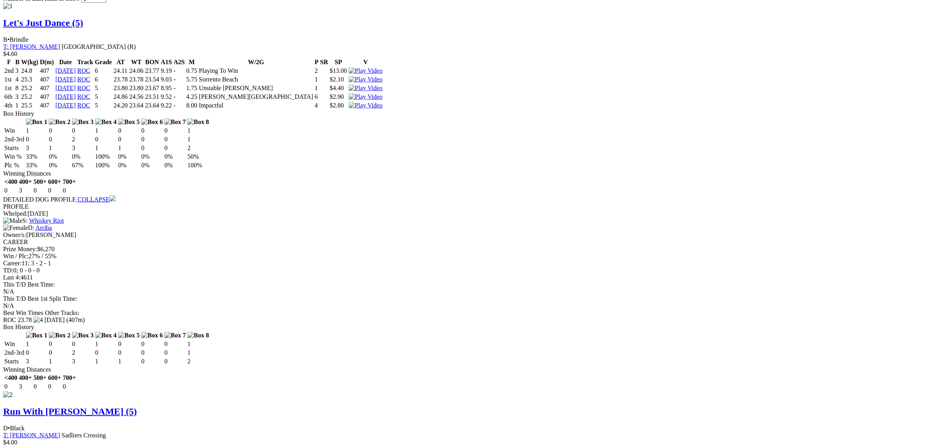
scroll to position [794, 0]
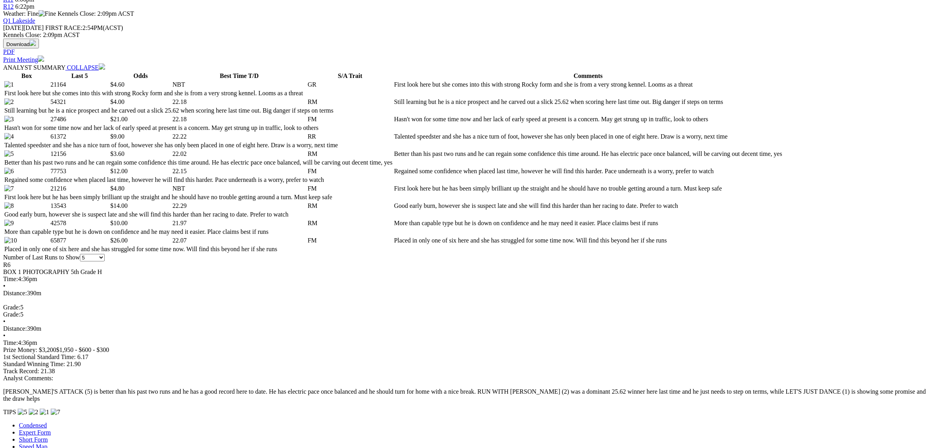
scroll to position [351, 0]
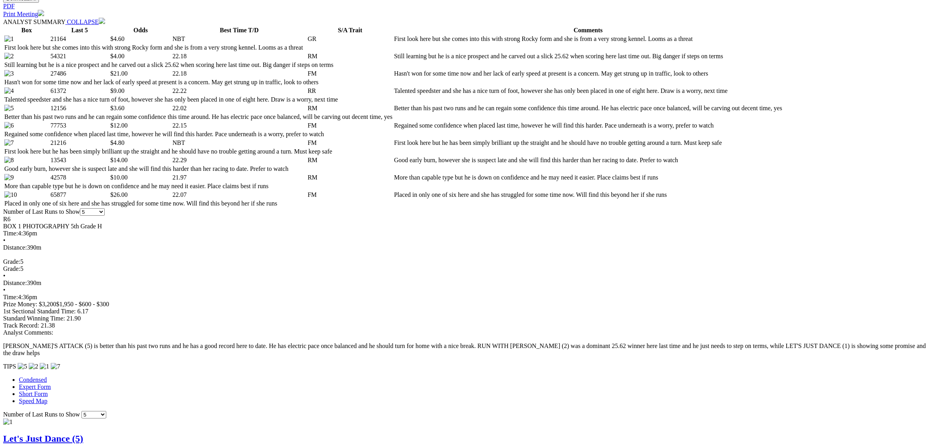
scroll to position [400, 0]
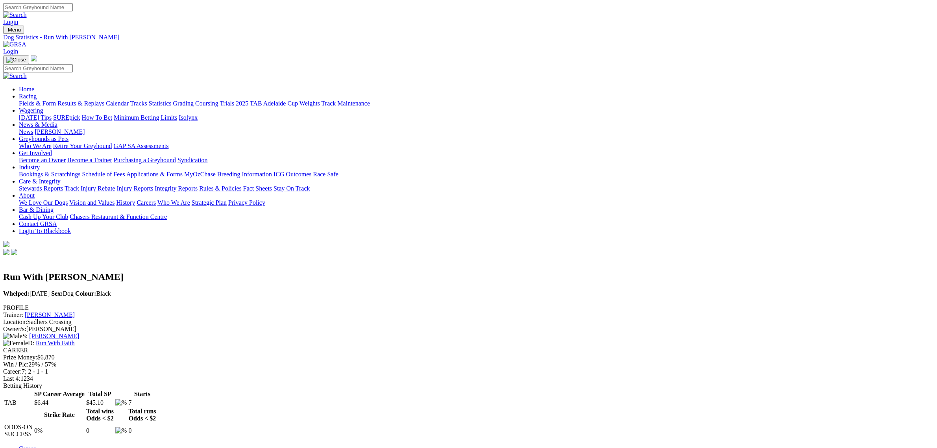
scroll to position [148, 0]
